Goal: Task Accomplishment & Management: Manage account settings

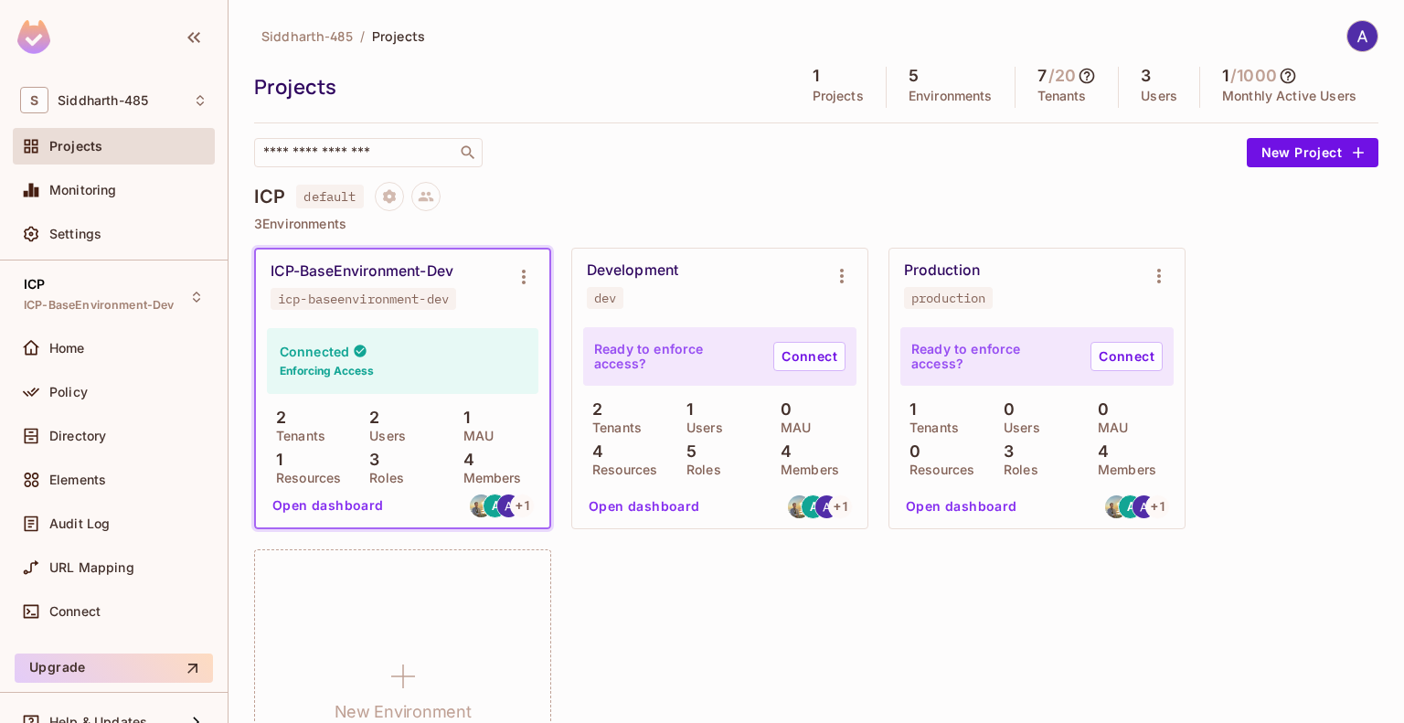
scroll to position [62, 0]
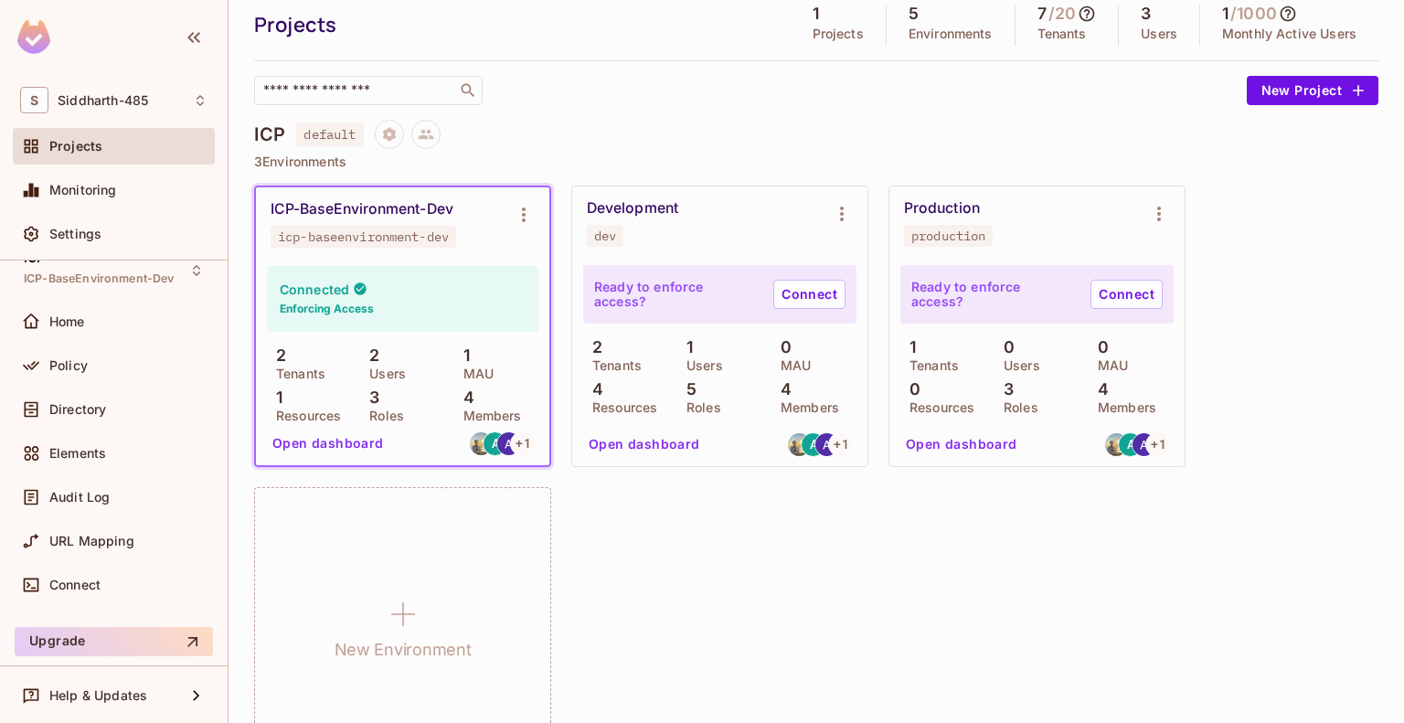
click at [326, 290] on h4 "Connected" at bounding box center [314, 289] width 69 height 17
click at [525, 209] on icon "Environment settings" at bounding box center [524, 215] width 22 height 22
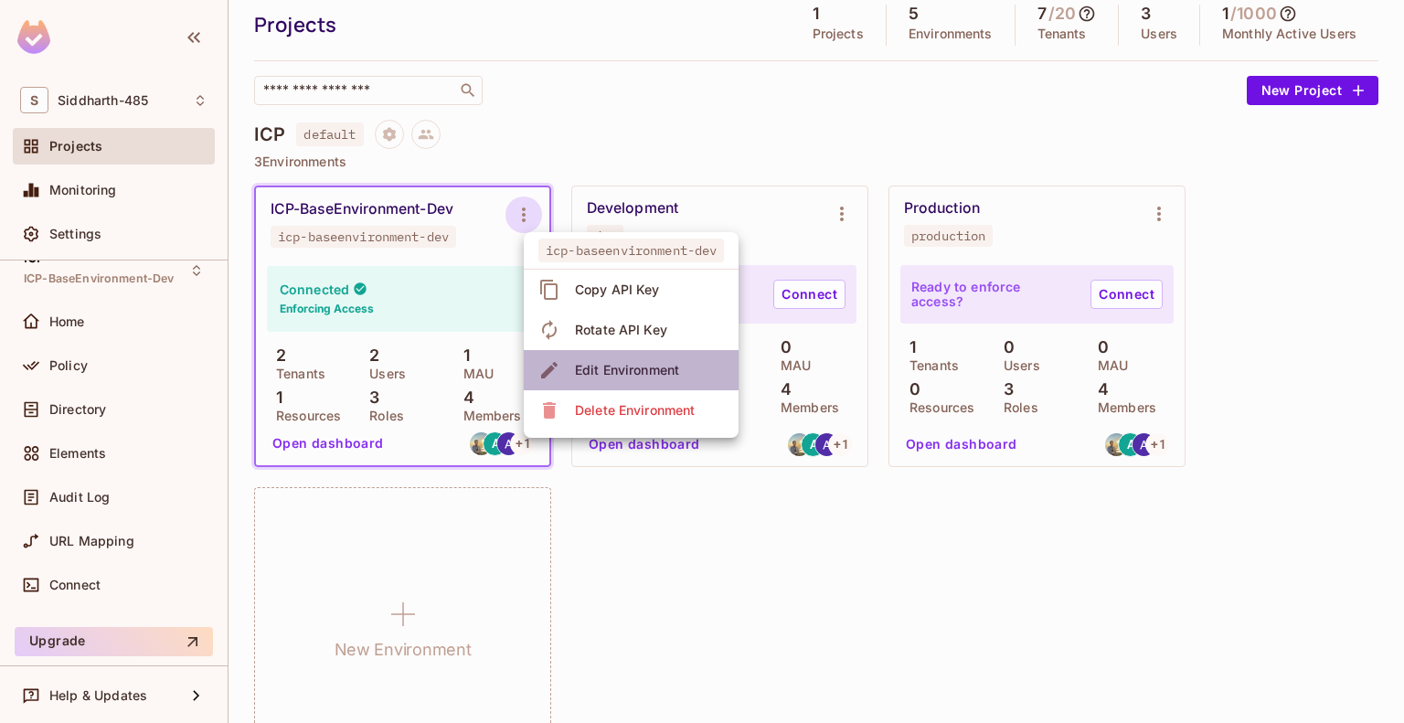
click at [607, 363] on div "Edit Environment" at bounding box center [627, 370] width 104 height 18
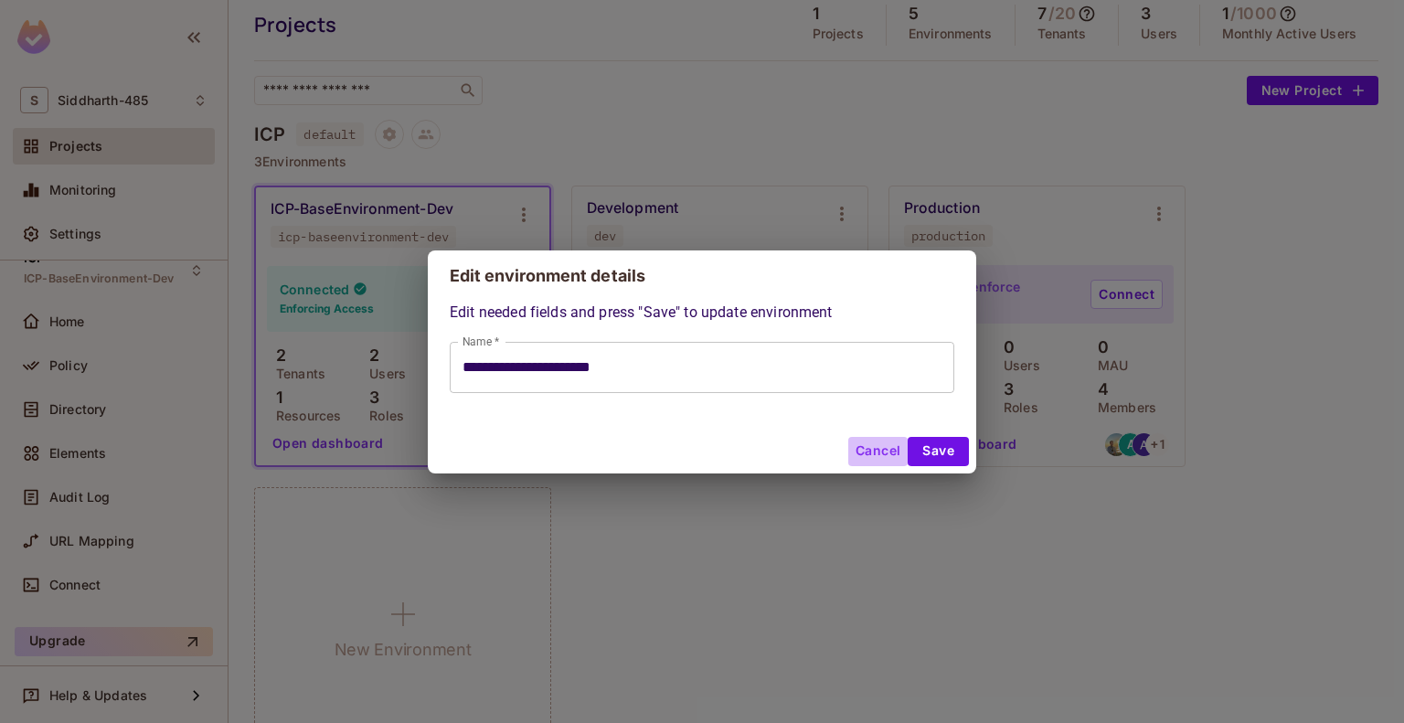
click at [860, 448] on button "Cancel" at bounding box center [877, 451] width 59 height 29
type input "**********"
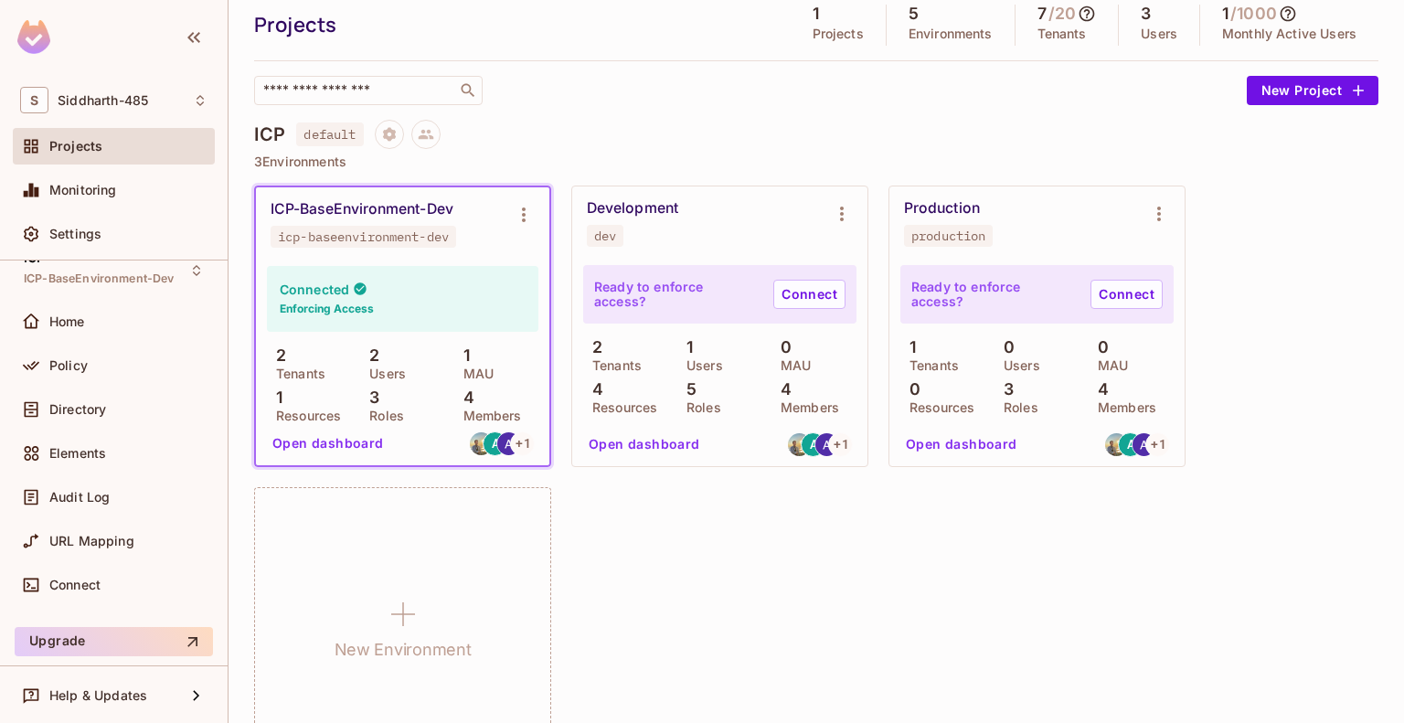
click at [624, 522] on div "ICP-BaseEnvironment-Dev icp-baseenvironment-dev Connected Enforcing Access 2 Te…" at bounding box center [816, 477] width 1125 height 583
click at [364, 438] on button "Open dashboard" at bounding box center [328, 443] width 126 height 29
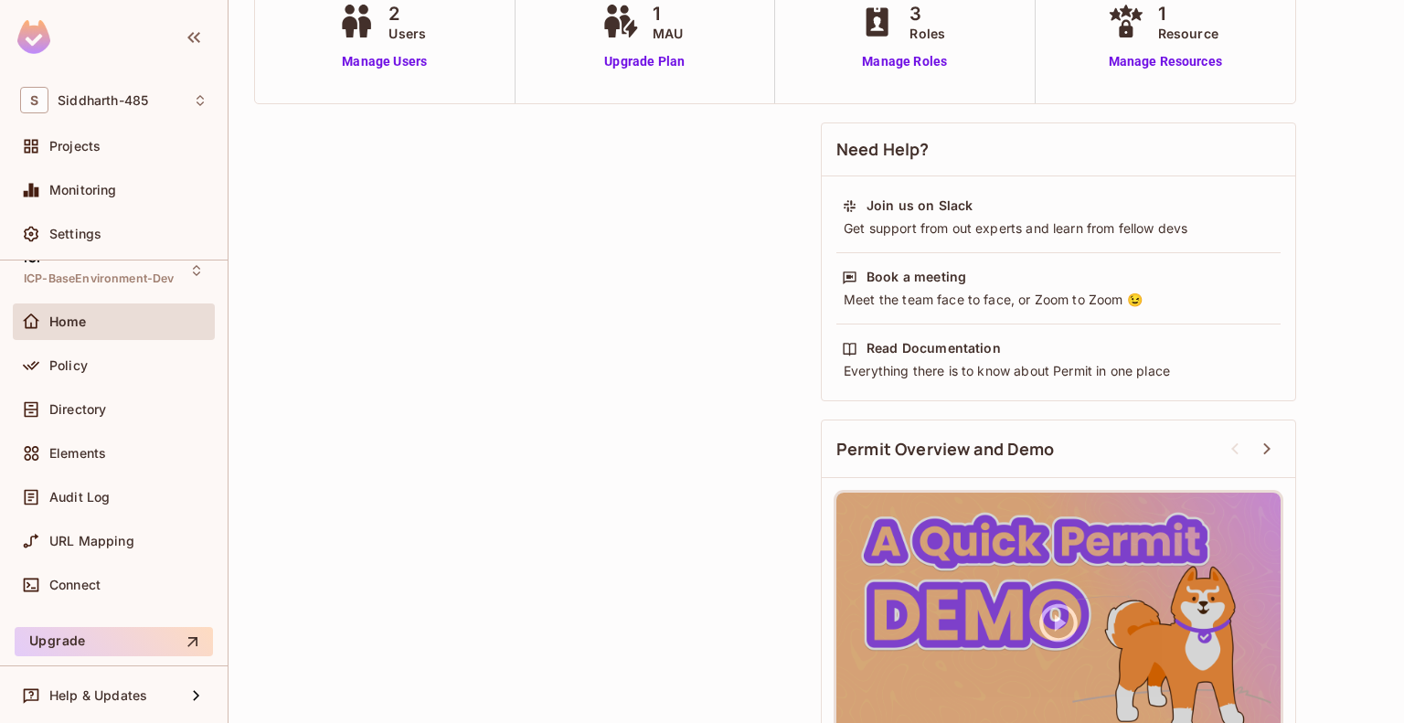
scroll to position [216, 0]
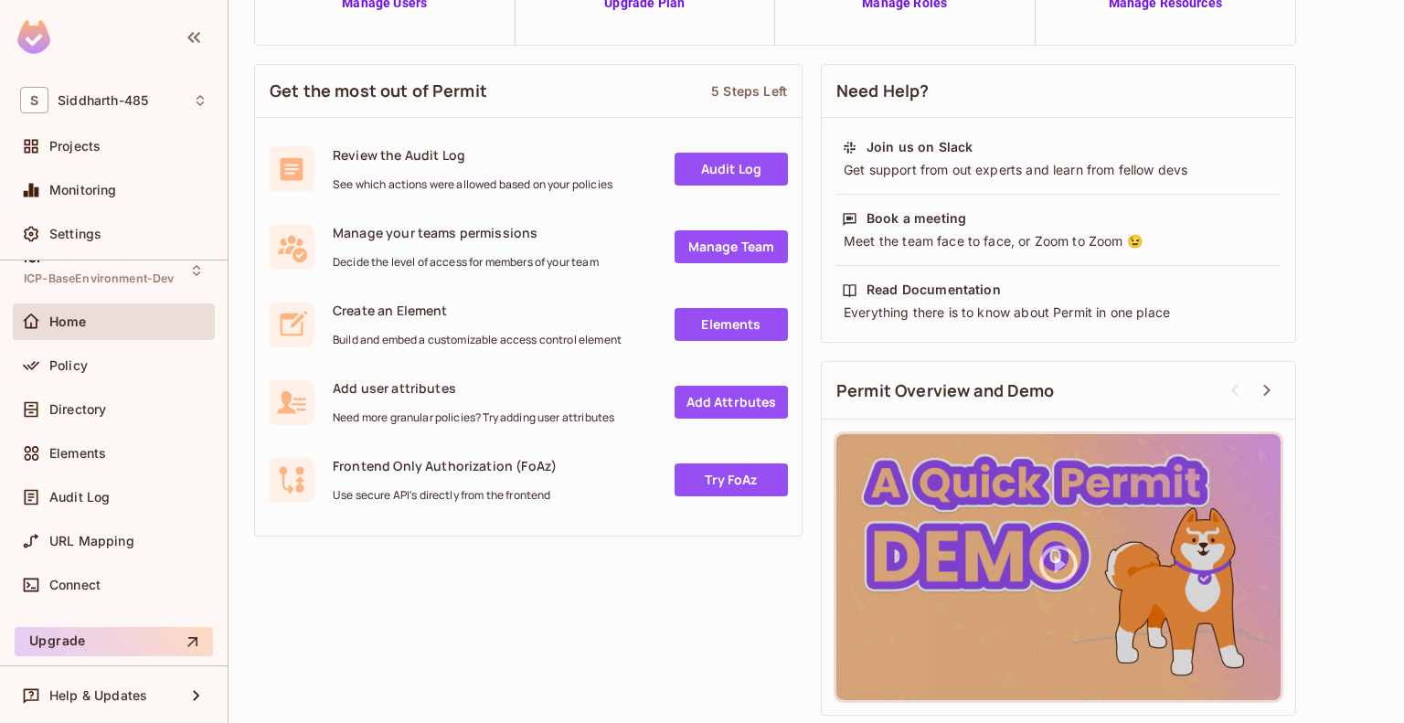
click at [80, 427] on div "Directory" at bounding box center [114, 413] width 202 height 44
click at [70, 410] on span "Directory" at bounding box center [77, 409] width 57 height 15
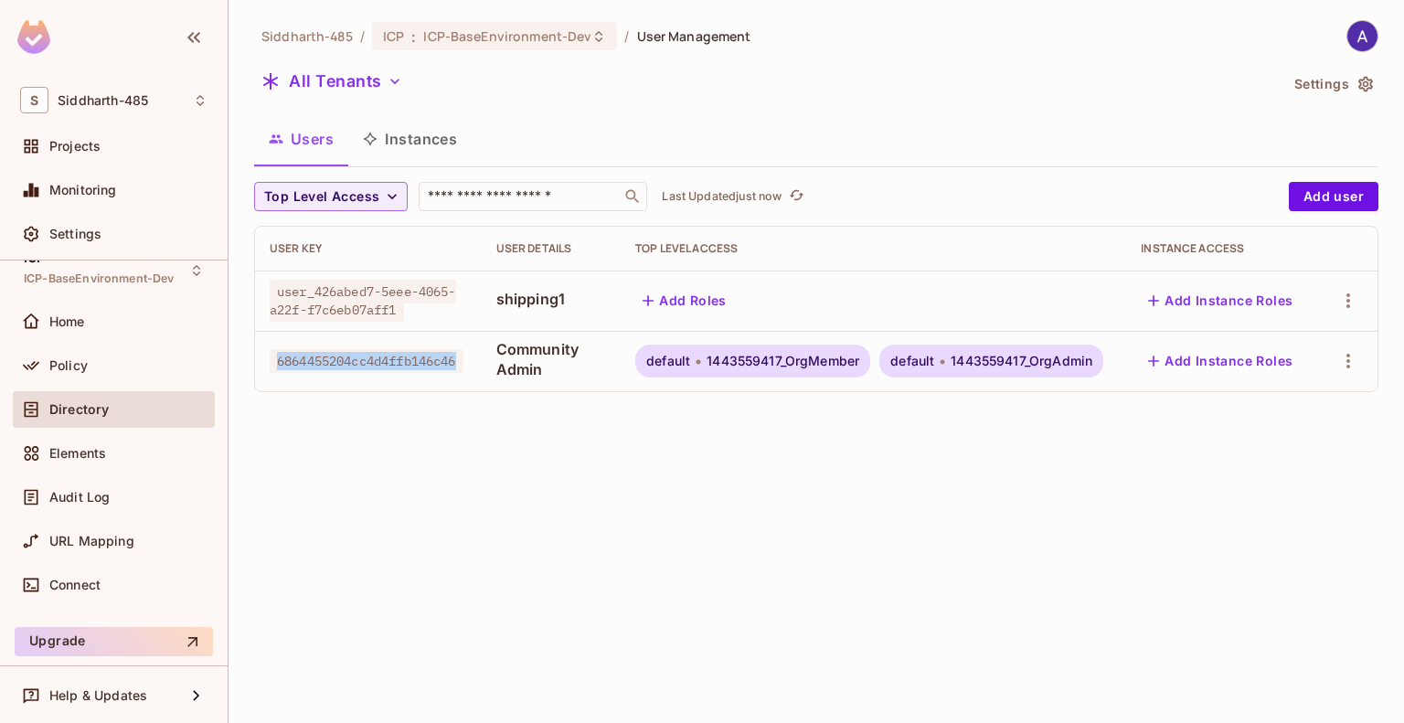
drag, startPoint x: 278, startPoint y: 358, endPoint x: 470, endPoint y: 357, distance: 192.0
click at [464, 357] on span "6864455204cc4d4ffb146c46" at bounding box center [367, 361] width 194 height 24
copy span "6864455204cc4d4ffb146c46"
